Goal: Information Seeking & Learning: Find specific fact

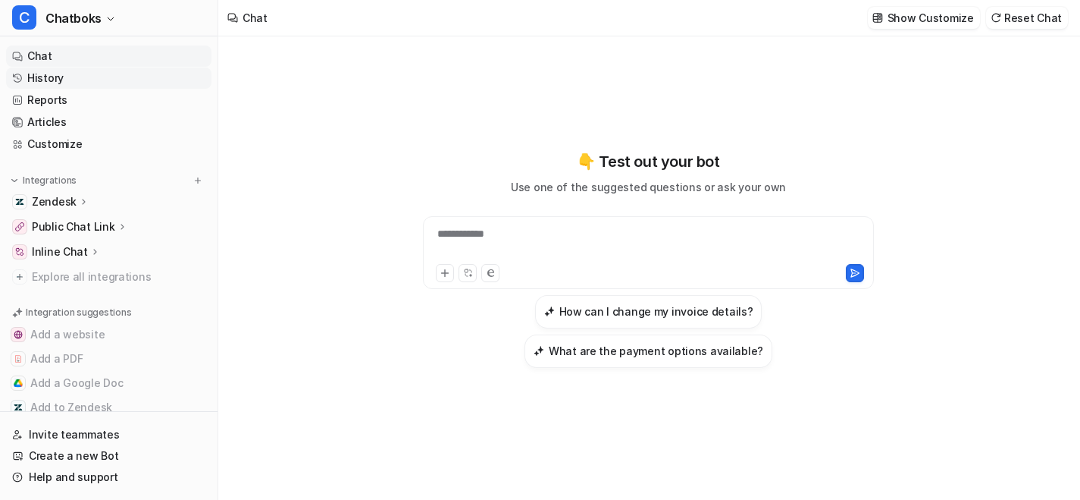
click at [95, 89] on link "History" at bounding box center [108, 77] width 205 height 21
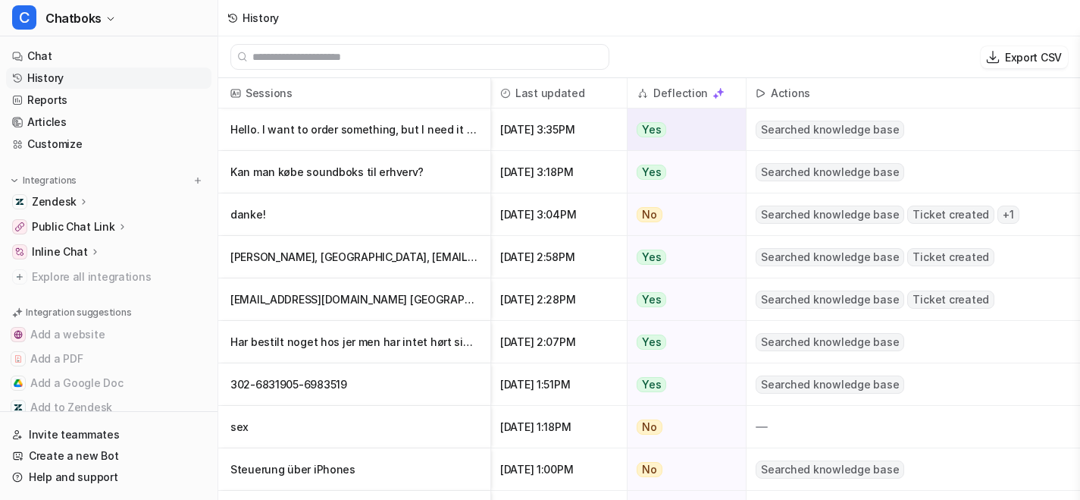
click at [452, 146] on p "Hello. I want to order something, but I need it for company with company ID and" at bounding box center [354, 129] width 248 height 42
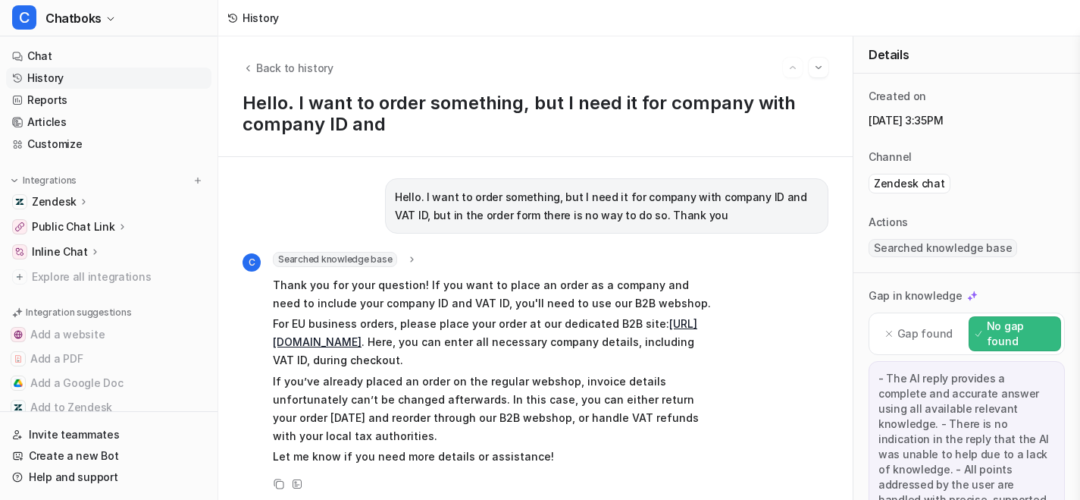
scroll to position [1, 0]
click at [324, 61] on span "Back to history" at bounding box center [294, 68] width 77 height 16
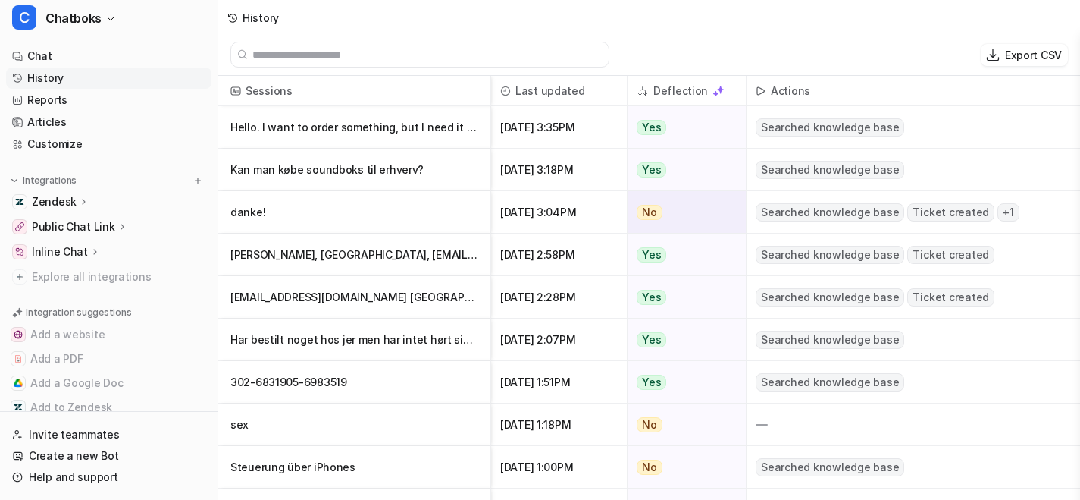
click at [410, 217] on p "danke!" at bounding box center [354, 212] width 248 height 42
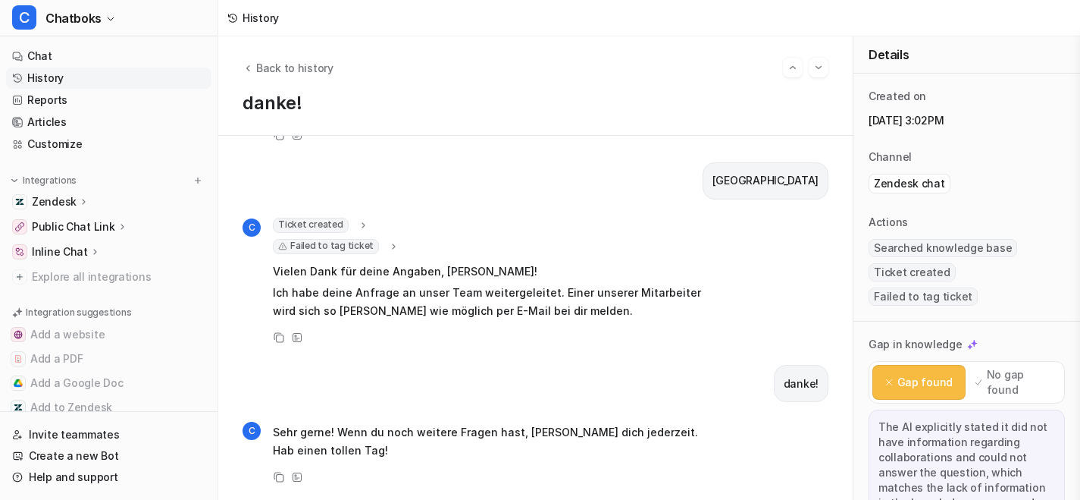
scroll to position [491, 0]
click at [426, 240] on div "Ticket created 1 Ticket was created successfully. The new ticket ID is 299019 F…" at bounding box center [494, 270] width 443 height 105
click at [379, 245] on span "Failed to tag ticket" at bounding box center [326, 246] width 106 height 15
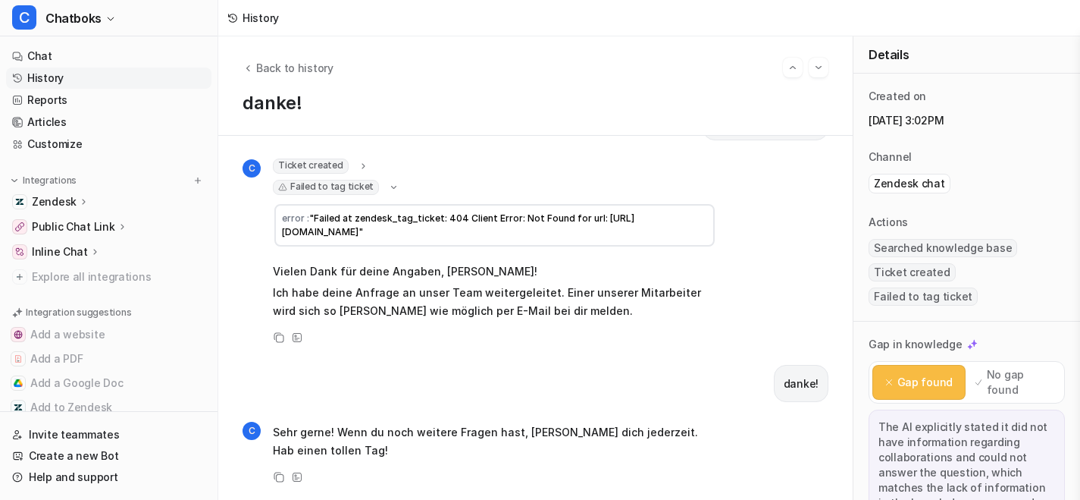
click at [349, 174] on span "Ticket created" at bounding box center [311, 165] width 76 height 15
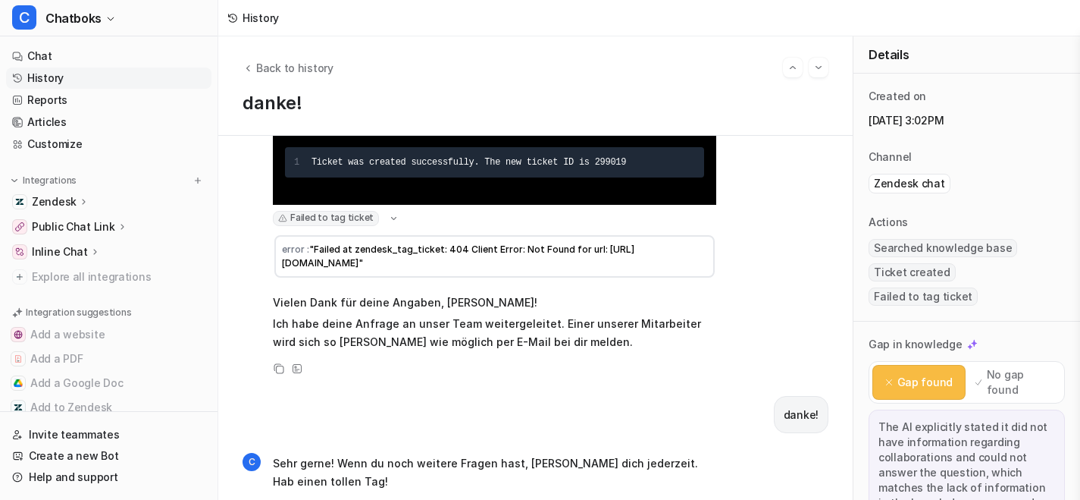
click at [318, 271] on div "C Ticket created 1 Ticket was created successfully. The new ticket ID is 299019…" at bounding box center [480, 225] width 474 height 257
click at [379, 226] on span "Failed to tag ticket" at bounding box center [326, 218] width 106 height 15
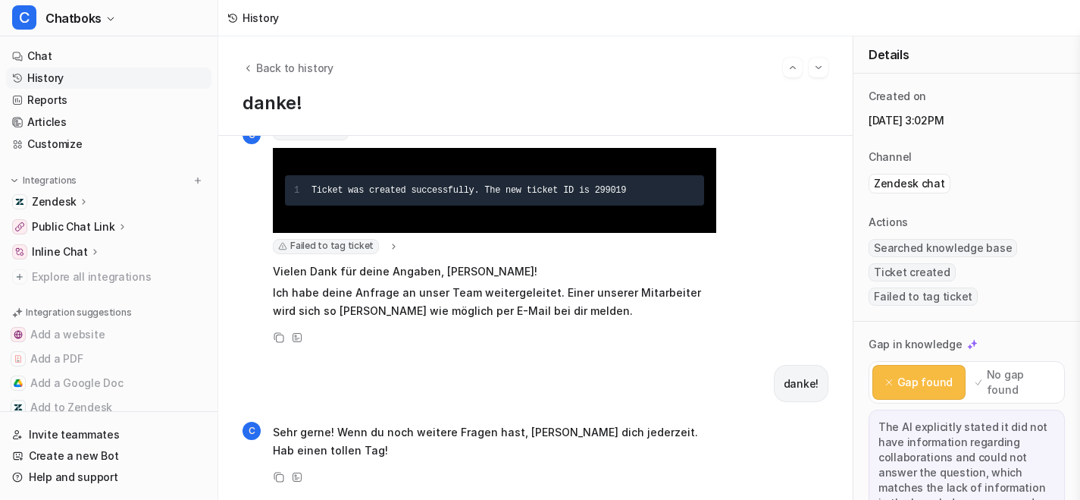
scroll to position [525, 0]
drag, startPoint x: 742, startPoint y: 259, endPoint x: 791, endPoint y: 259, distance: 49.3
click at [704, 205] on pre "1 Ticket was created successfully. The new ticket ID is 299019" at bounding box center [494, 190] width 419 height 30
copy span "299019"
click at [310, 68] on button "Back to history" at bounding box center [288, 68] width 91 height 16
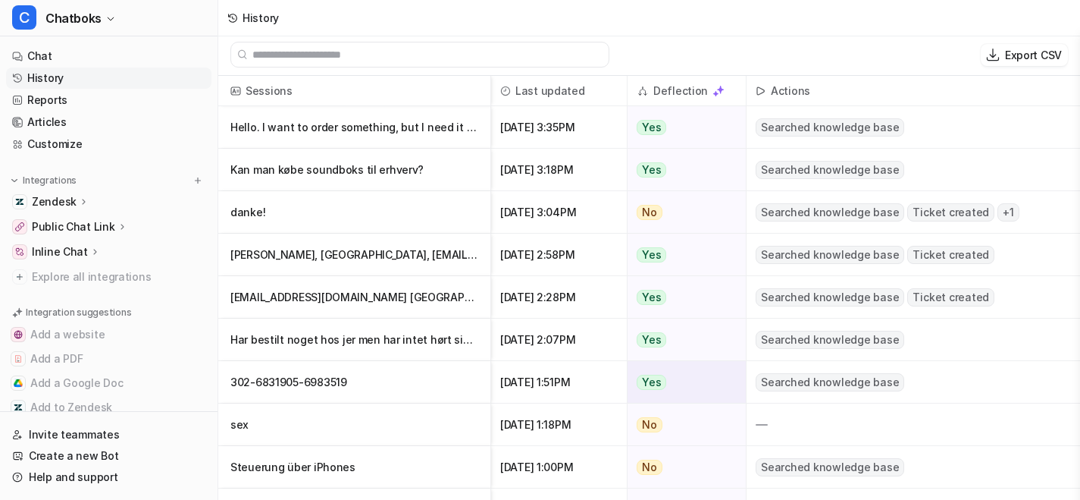
click at [452, 387] on p "302-6831905-6983519" at bounding box center [354, 382] width 248 height 42
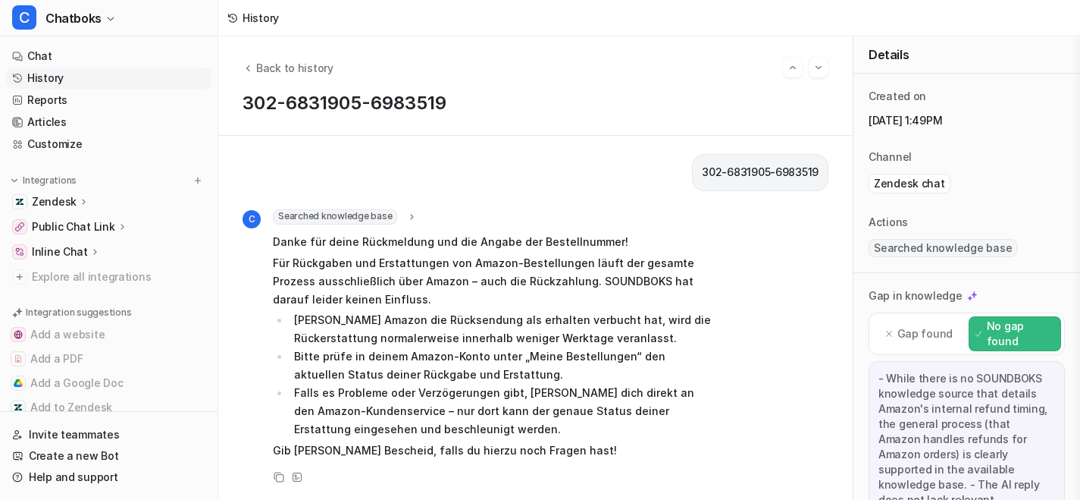
scroll to position [964, 0]
drag, startPoint x: 662, startPoint y: 397, endPoint x: 816, endPoint y: 397, distance: 153.9
click at [816, 191] on div "302-6831905-6983519" at bounding box center [760, 172] width 136 height 37
click at [713, 359] on div "Hallo ich habe eine Frage zu einer Bestellung über Amazon C Searched knowledge …" at bounding box center [535, 318] width 634 height 364
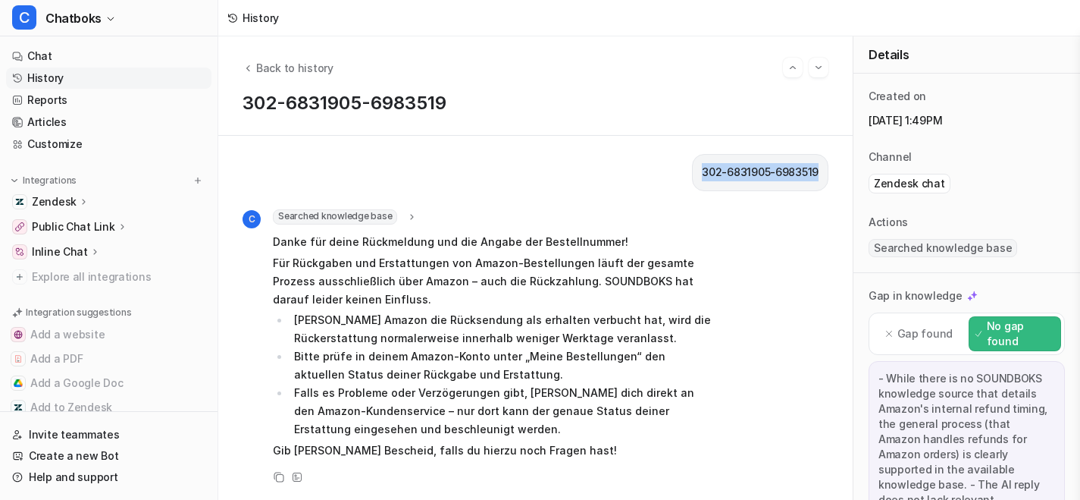
drag, startPoint x: 659, startPoint y: 431, endPoint x: 818, endPoint y: 432, distance: 158.4
click at [818, 433] on div "Hallo ich habe eine Frage zu einer Bestellung über Amazon C Searched knowledge …" at bounding box center [535, 318] width 634 height 364
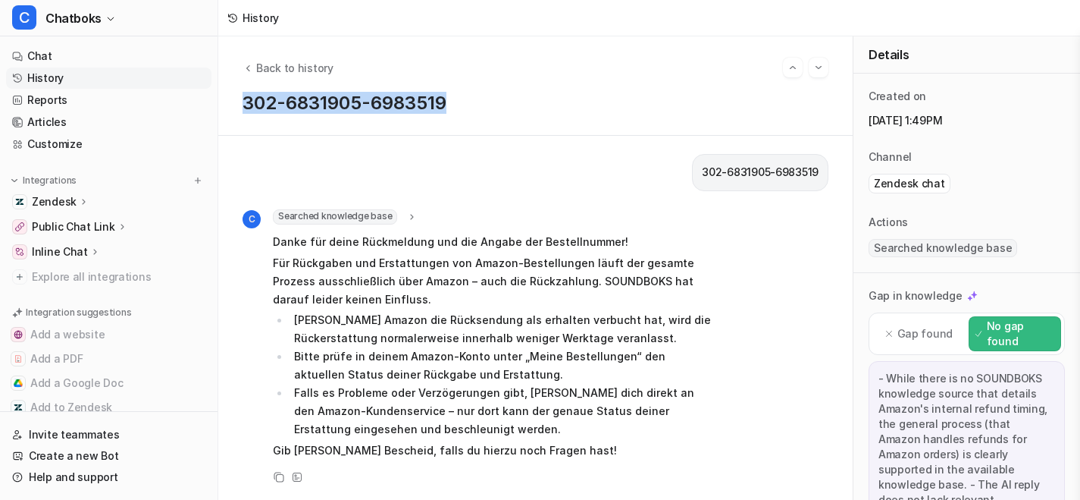
drag, startPoint x: 301, startPoint y: 111, endPoint x: 590, endPoint y: 111, distance: 289.6
click at [590, 111] on p "302-6831905-6983519" at bounding box center [536, 102] width 586 height 21
copy p "302-6831905-6983519"
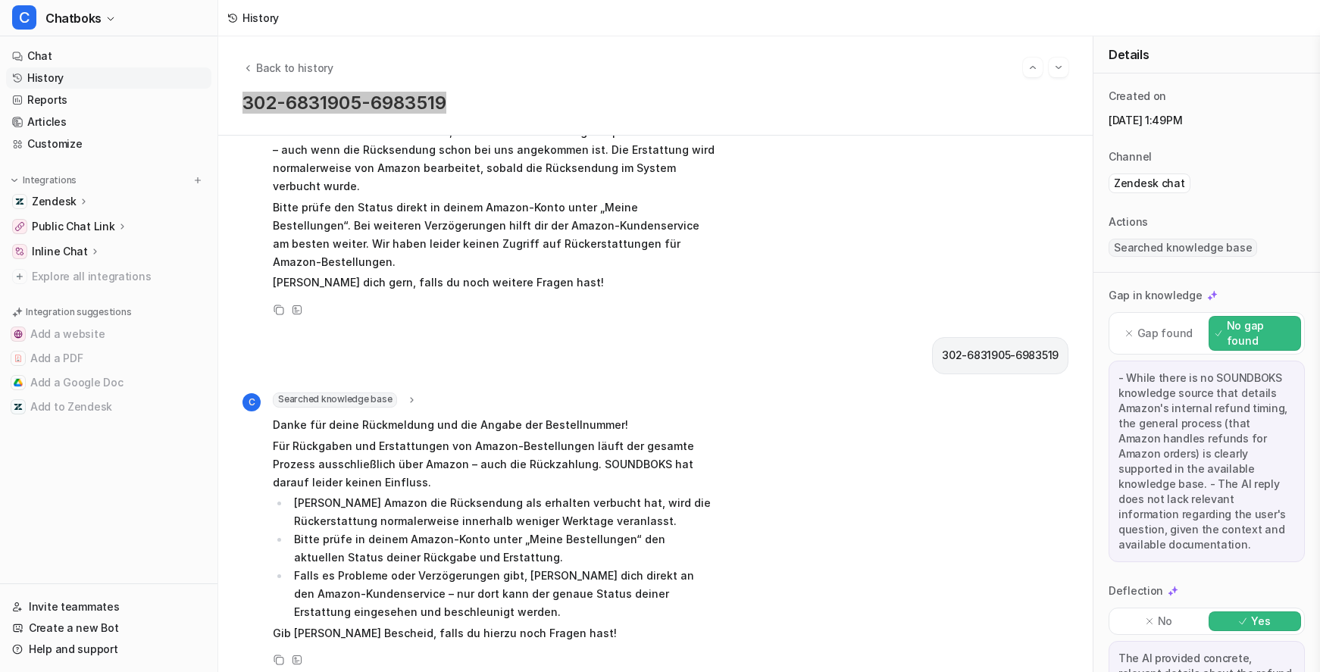
scroll to position [671, 0]
